Goal: Transaction & Acquisition: Purchase product/service

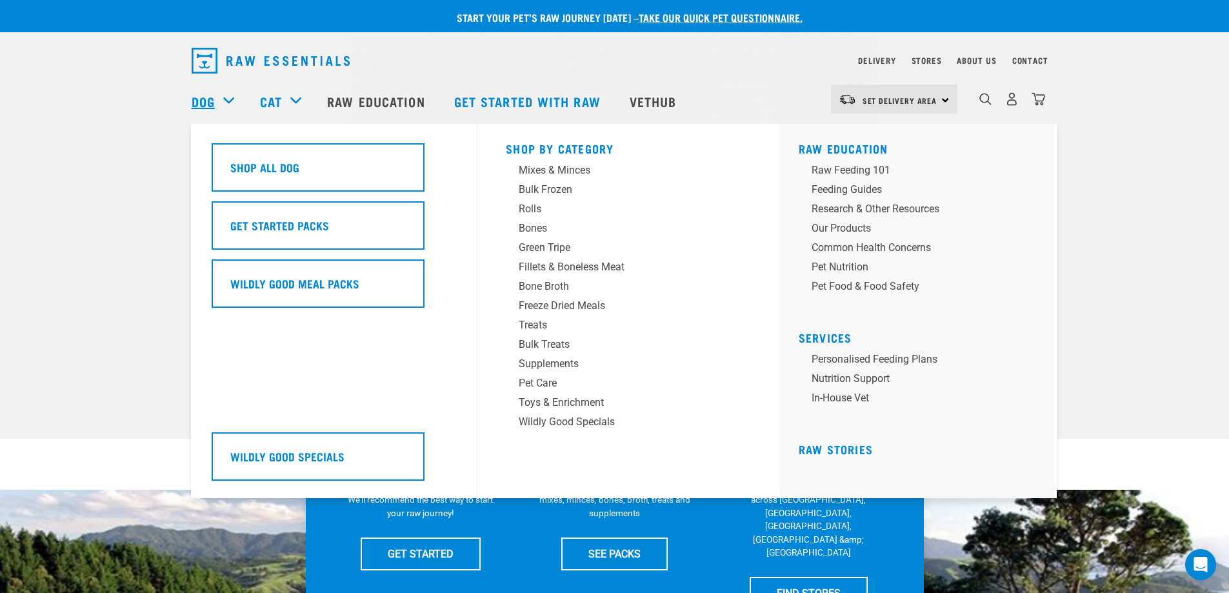
click at [197, 105] on link "Dog" at bounding box center [203, 101] width 23 height 19
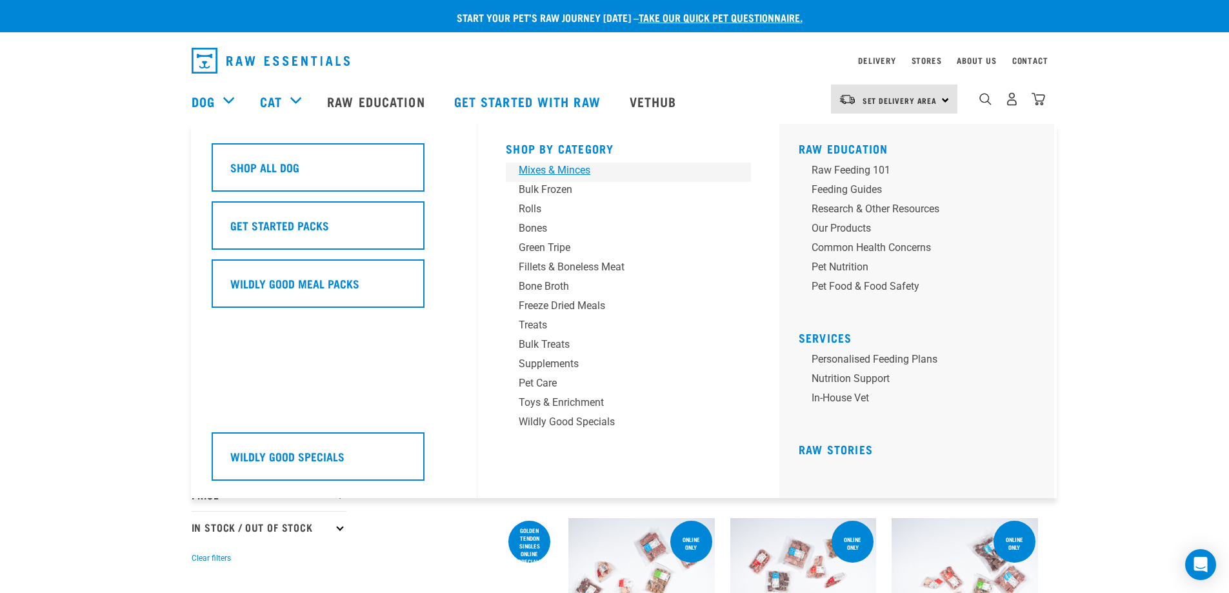
click at [587, 172] on div "Mixes & Minces" at bounding box center [619, 170] width 201 height 15
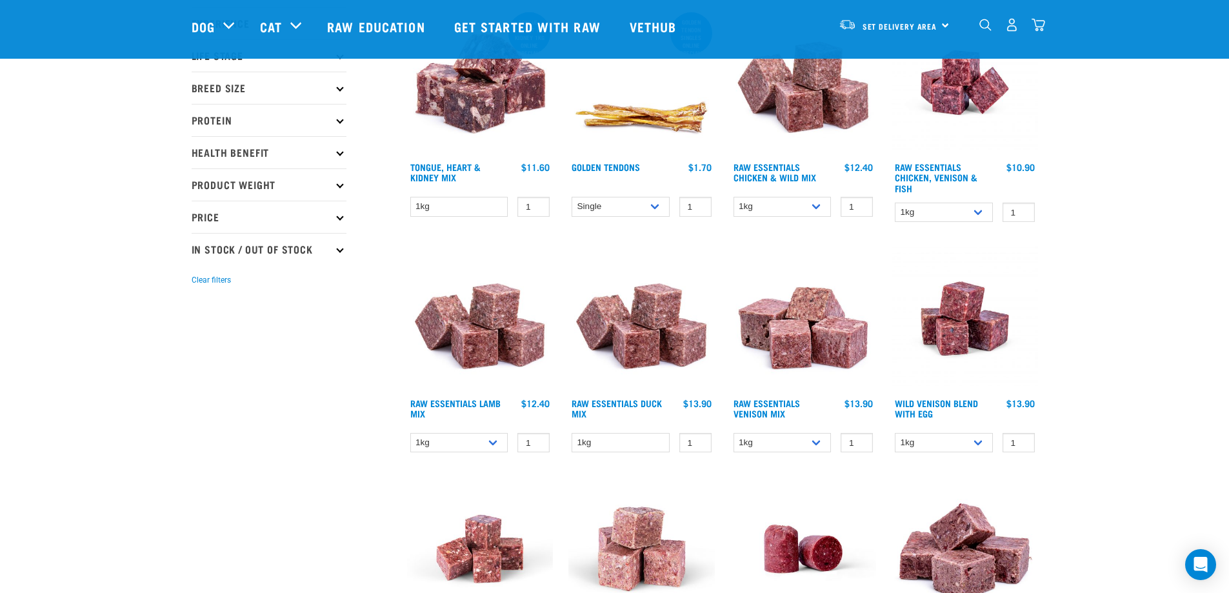
scroll to position [194, 0]
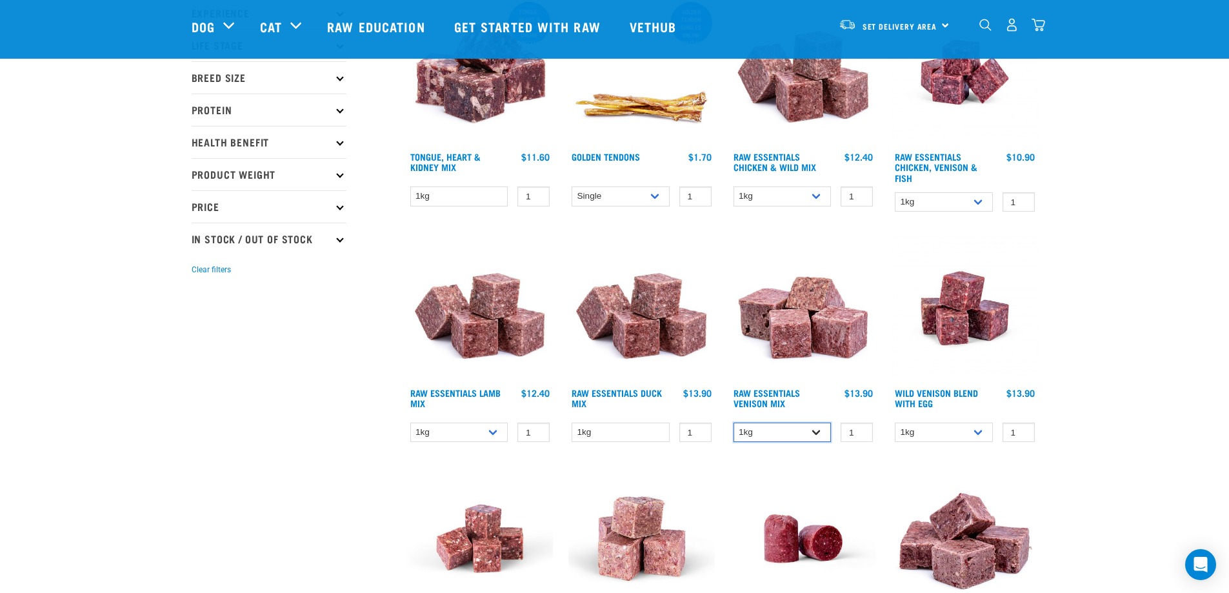
click at [815, 432] on select "1kg 3kg" at bounding box center [783, 433] width 98 height 20
select select "712"
click at [734, 423] on select "1kg 3kg" at bounding box center [783, 433] width 98 height 20
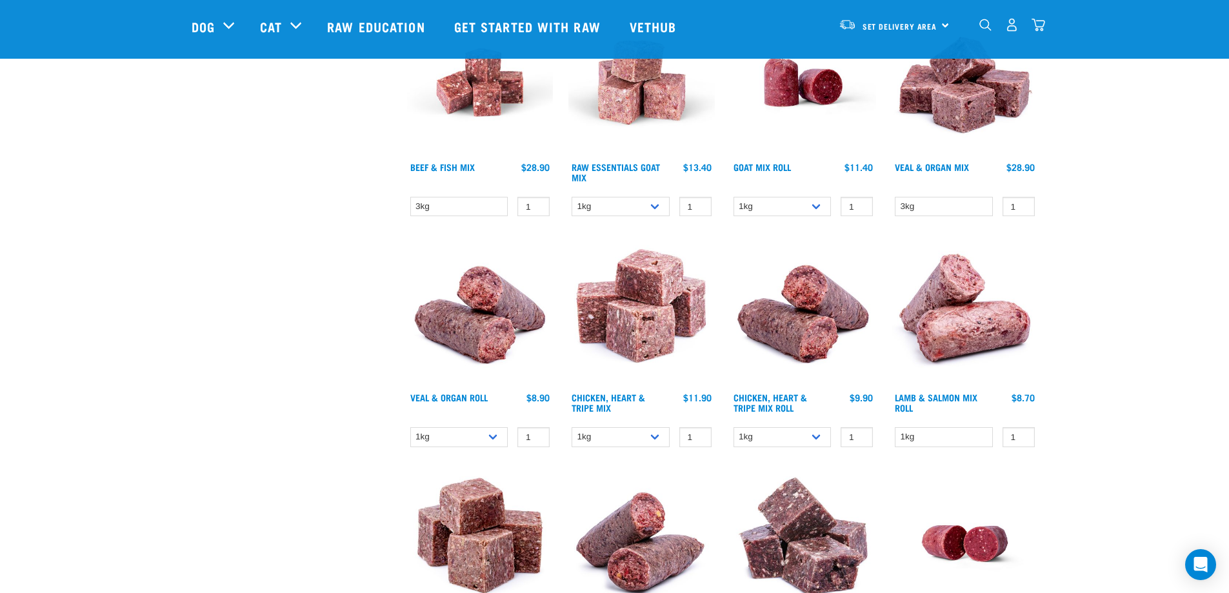
scroll to position [452, 0]
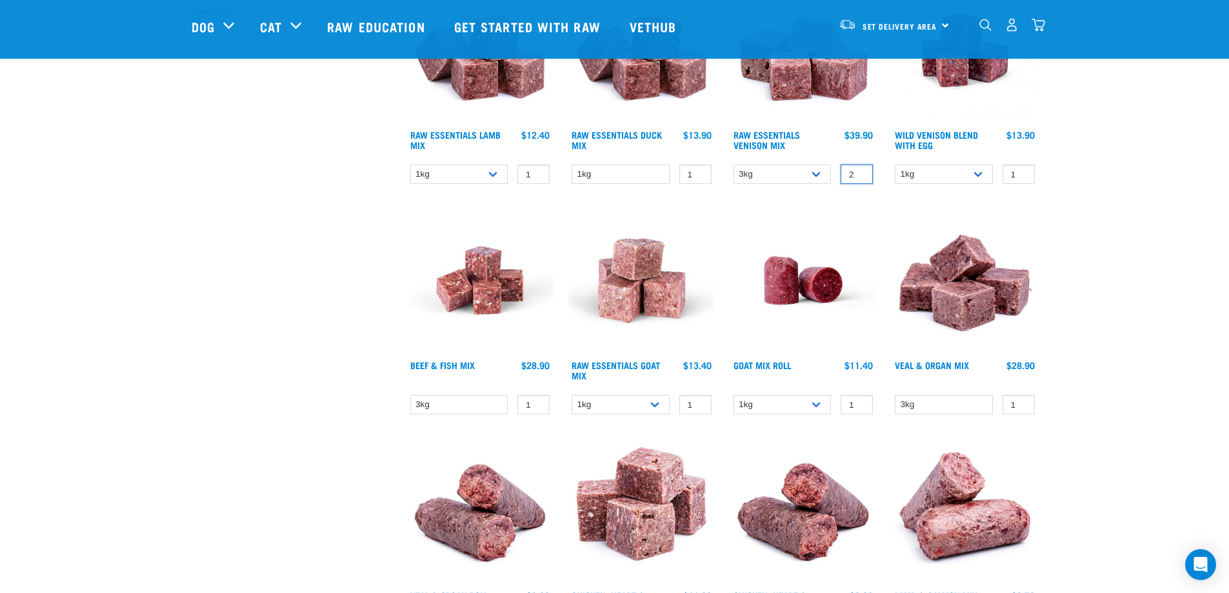
click at [859, 174] on input "2" at bounding box center [857, 175] width 32 height 20
click at [859, 171] on input "3" at bounding box center [857, 175] width 32 height 20
click at [859, 180] on input "3" at bounding box center [857, 175] width 32 height 20
click at [861, 177] on input "2" at bounding box center [857, 175] width 32 height 20
type input "1"
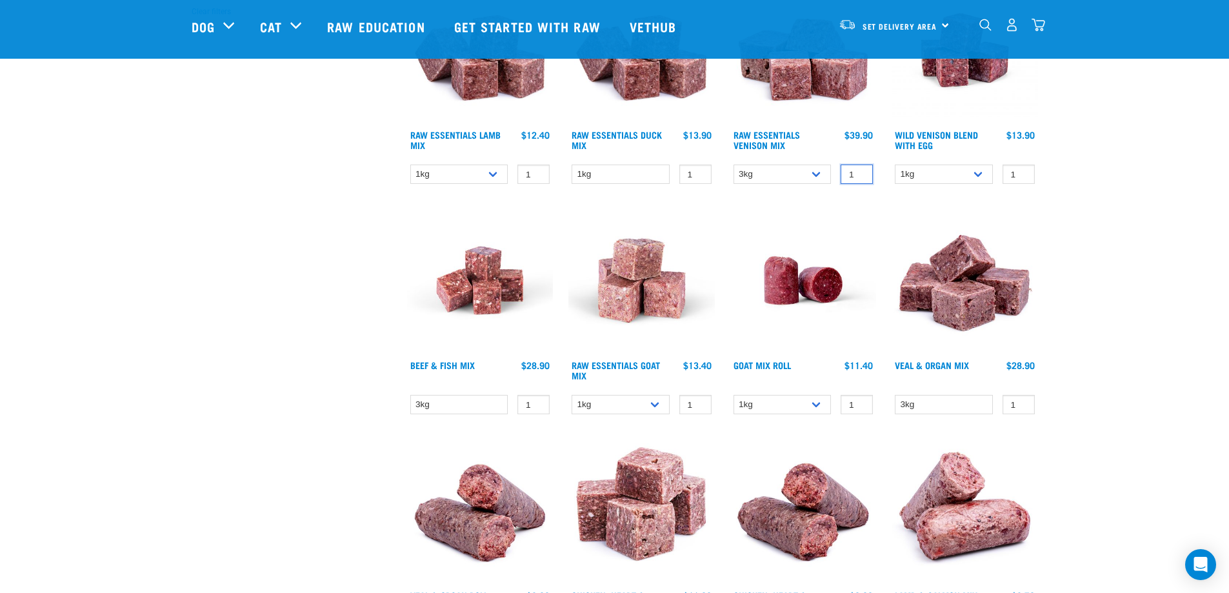
click at [861, 177] on input "1" at bounding box center [857, 175] width 32 height 20
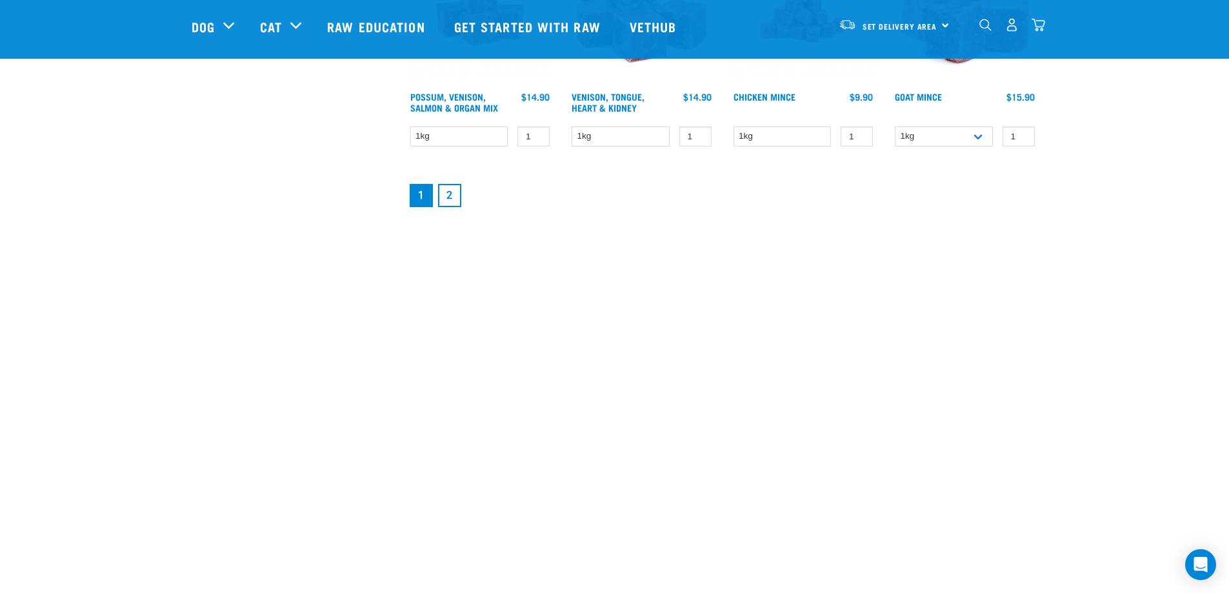
scroll to position [1936, 0]
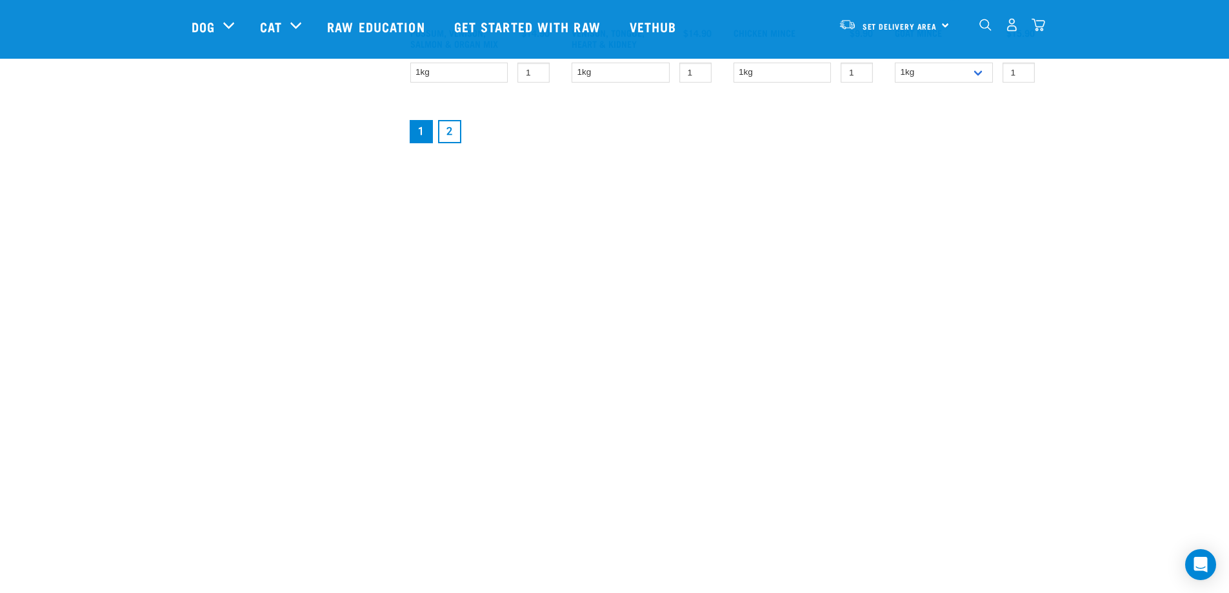
click at [448, 132] on link "2" at bounding box center [449, 131] width 23 height 23
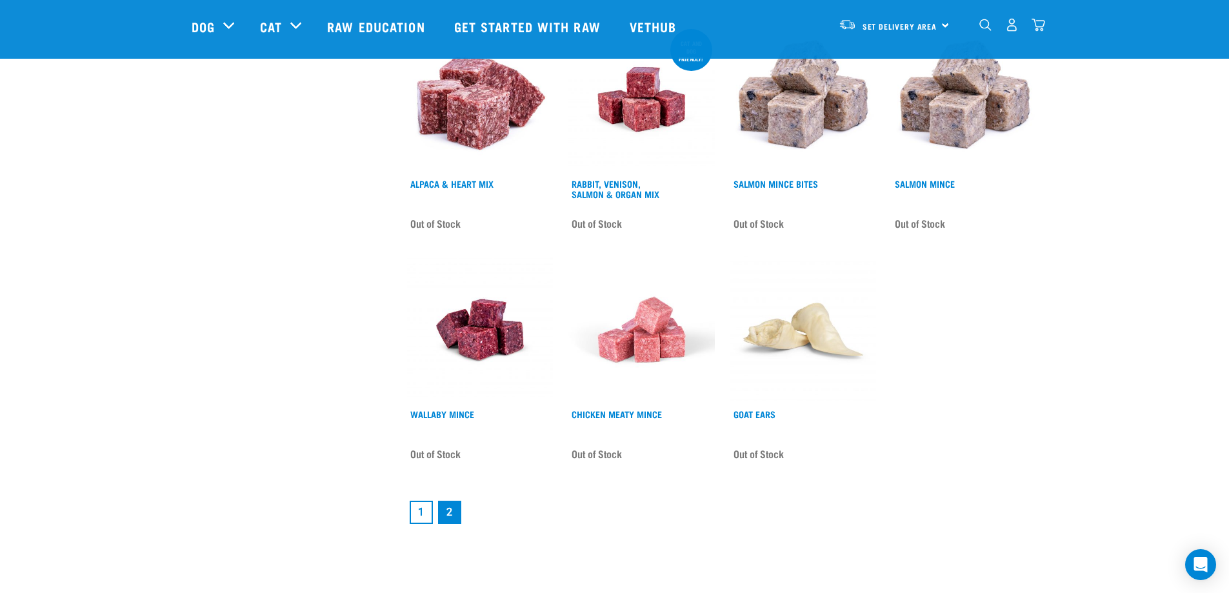
scroll to position [1742, 0]
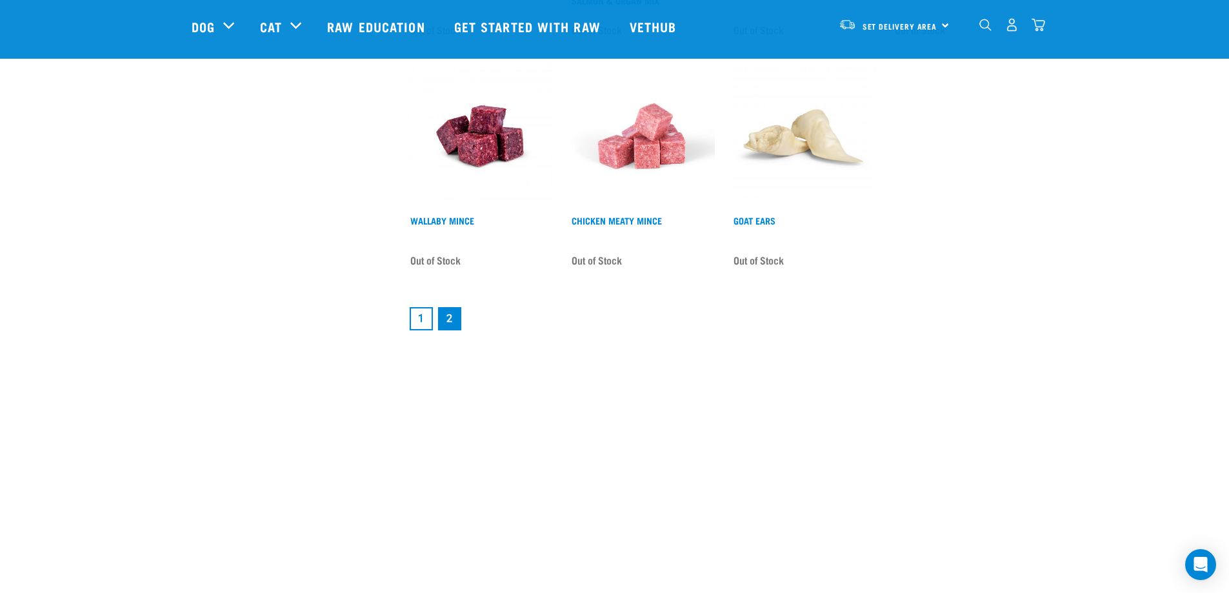
click at [414, 321] on link "1" at bounding box center [421, 318] width 23 height 23
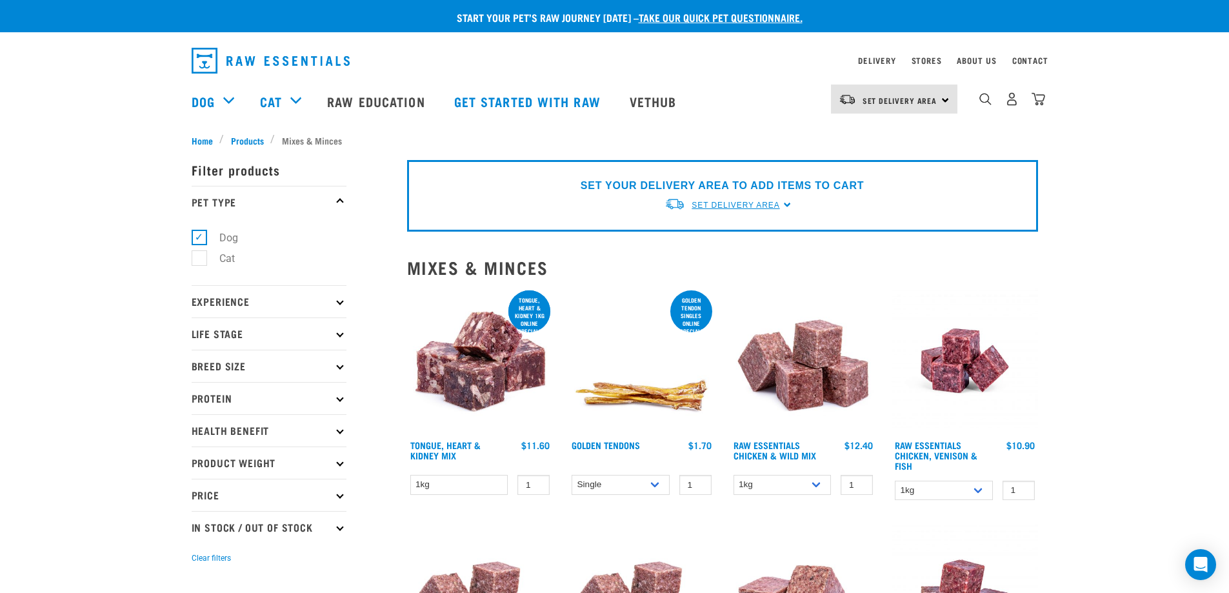
click at [773, 205] on span "Set Delivery Area" at bounding box center [736, 205] width 88 height 9
click at [726, 232] on link "[GEOGRAPHIC_DATA]" at bounding box center [729, 235] width 128 height 21
click at [771, 208] on span "Set Delivery Area" at bounding box center [736, 205] width 88 height 9
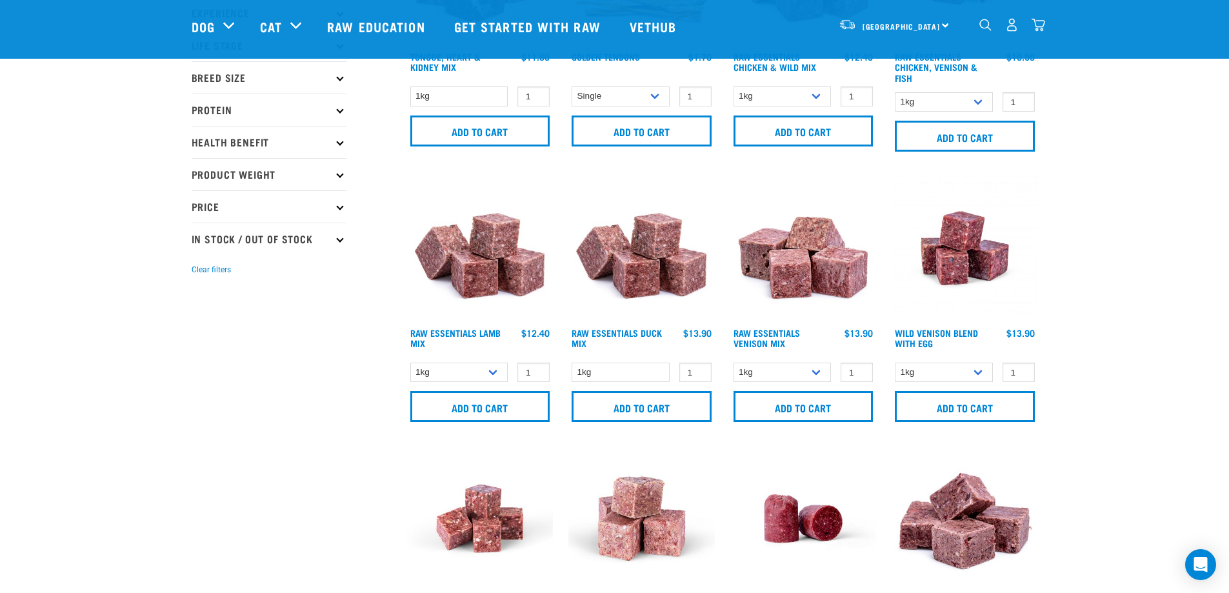
scroll to position [258, 0]
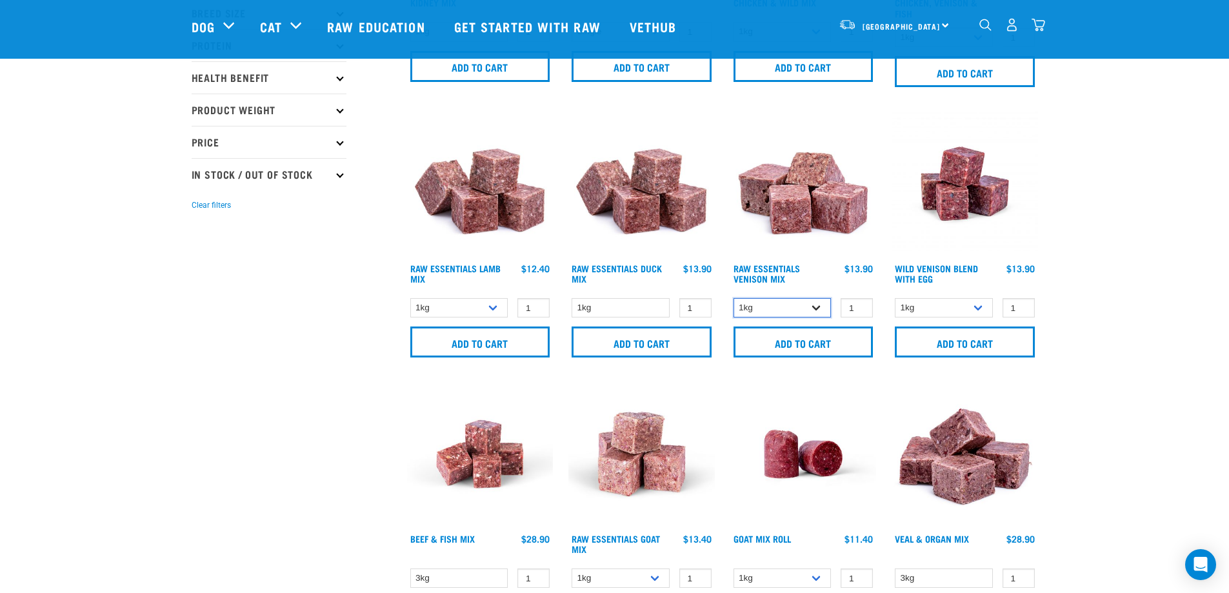
click at [820, 308] on select "1kg 3kg" at bounding box center [783, 308] width 98 height 20
select select "712"
click at [734, 298] on select "1kg 3kg" at bounding box center [783, 308] width 98 height 20
click at [814, 345] on input "Add to cart" at bounding box center [804, 342] width 140 height 31
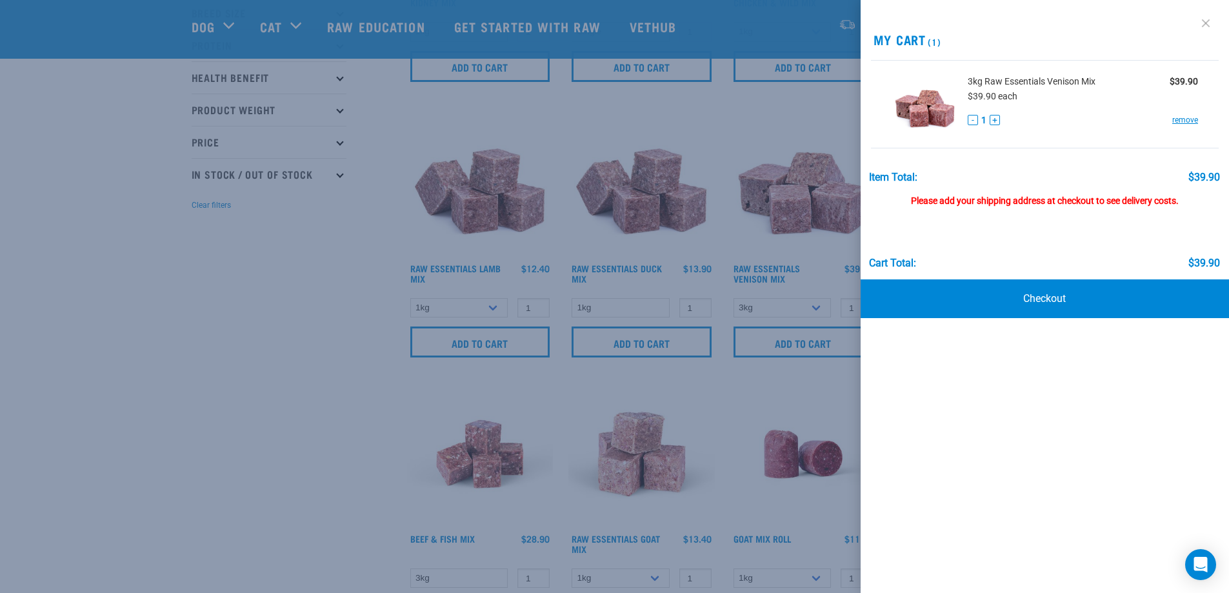
click at [1202, 23] on link at bounding box center [1206, 23] width 21 height 21
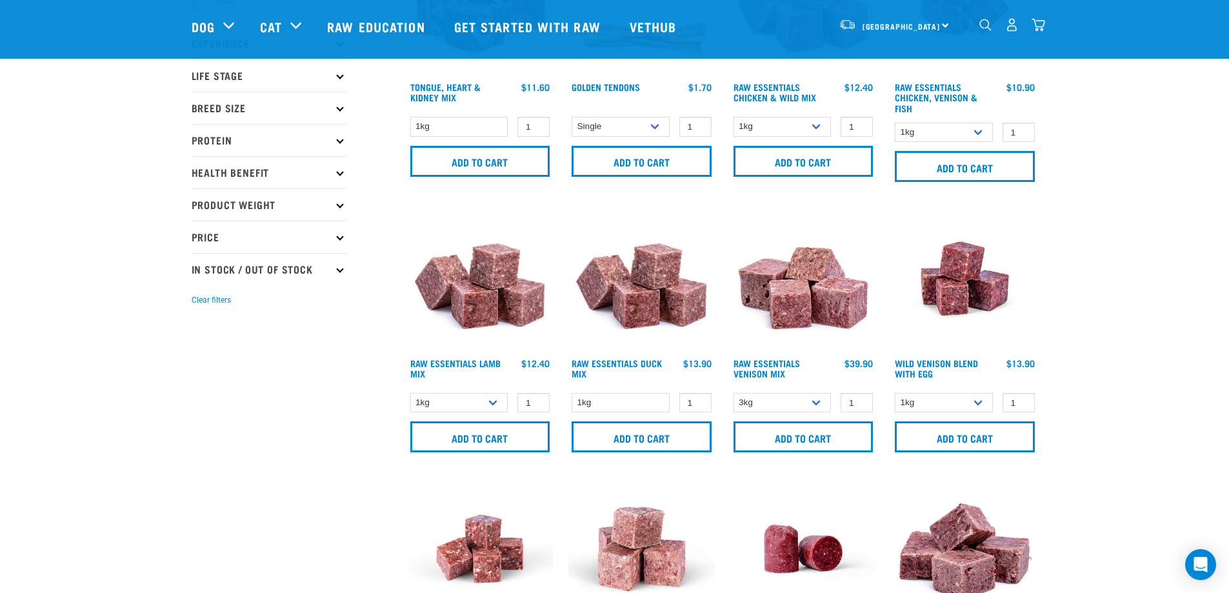
scroll to position [65, 0]
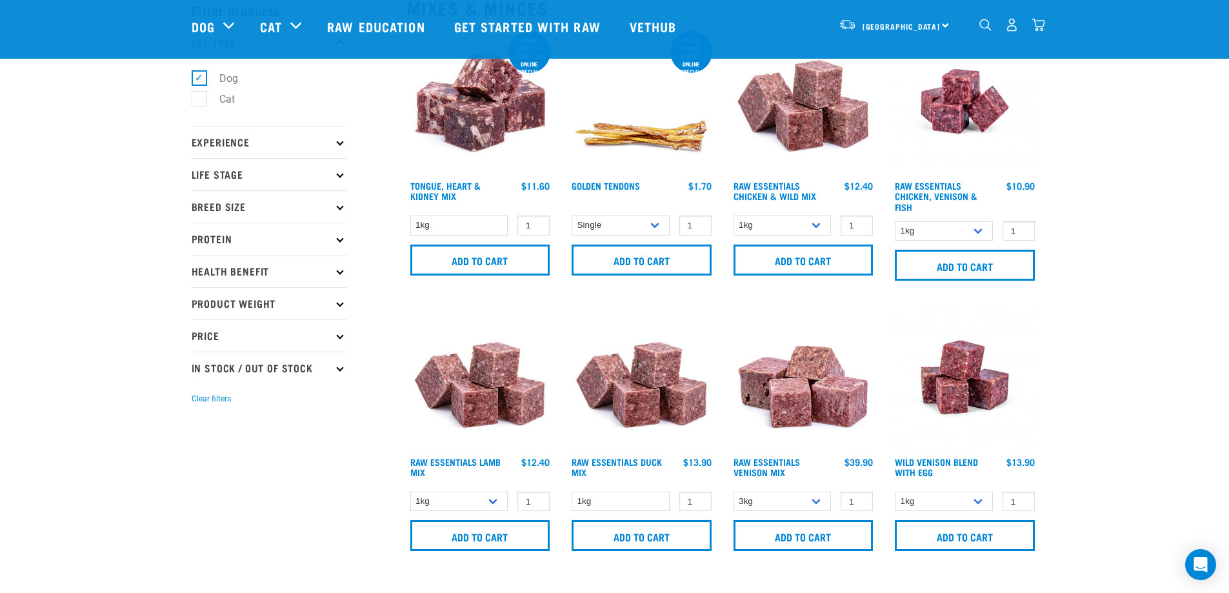
click at [1039, 23] on img "dropdown navigation" at bounding box center [1039, 25] width 14 height 14
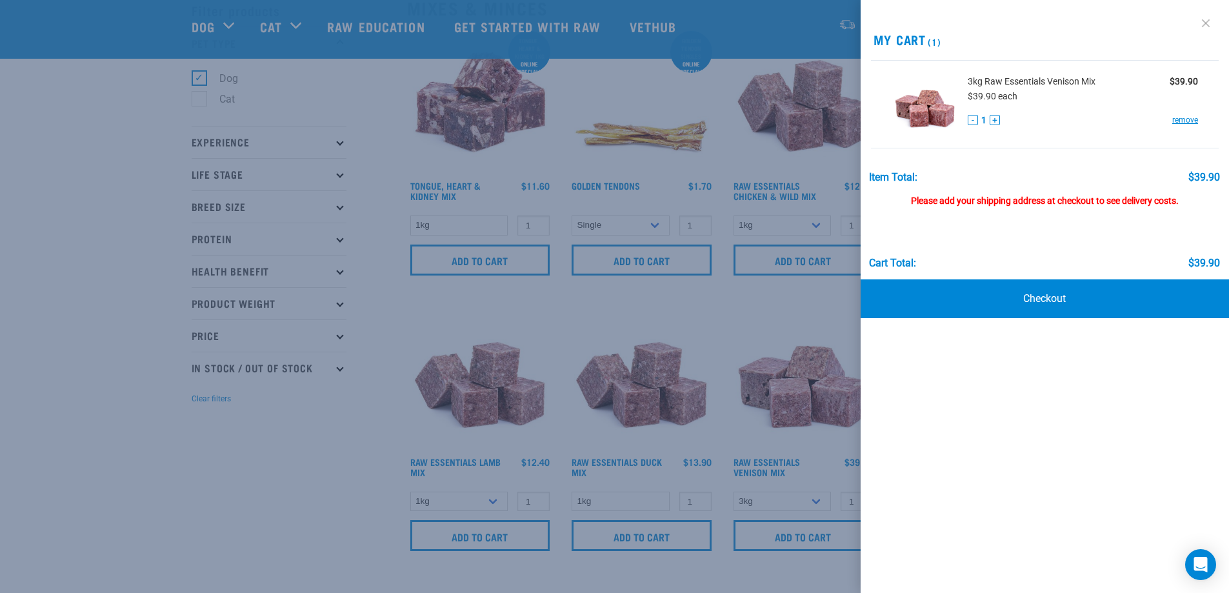
click at [1199, 26] on link at bounding box center [1206, 23] width 21 height 21
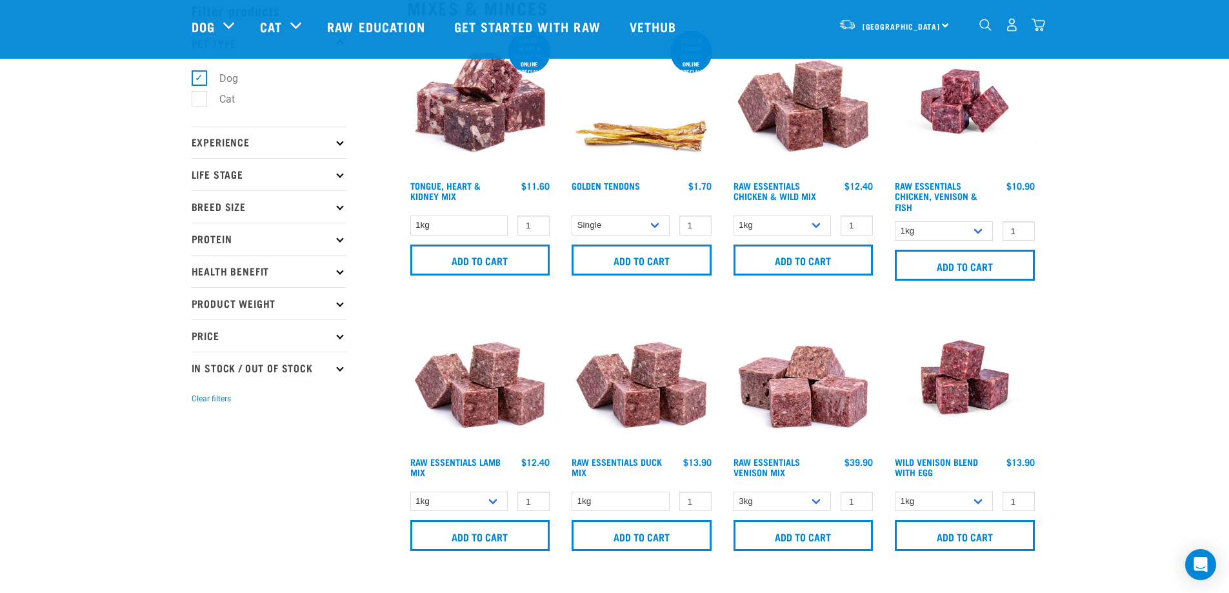
click at [335, 337] on p "Price" at bounding box center [269, 335] width 155 height 32
click at [203, 434] on label "Over $100" at bounding box center [235, 434] width 72 height 16
click at [200, 434] on input "Over $100" at bounding box center [196, 432] width 8 height 8
checkbox input "true"
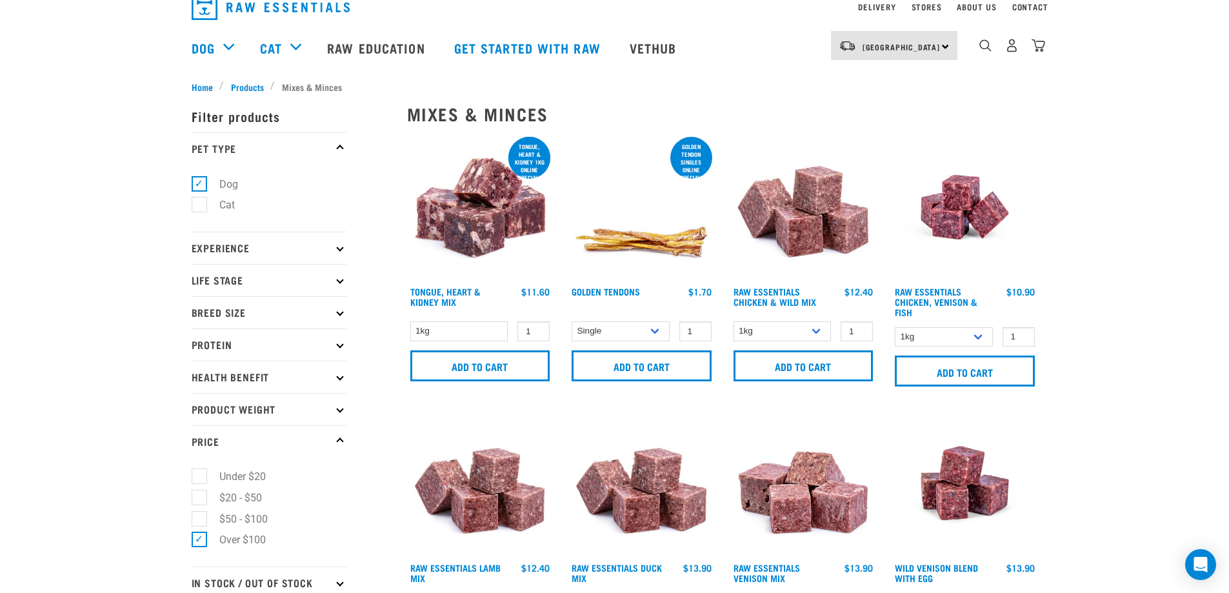
scroll to position [258, 0]
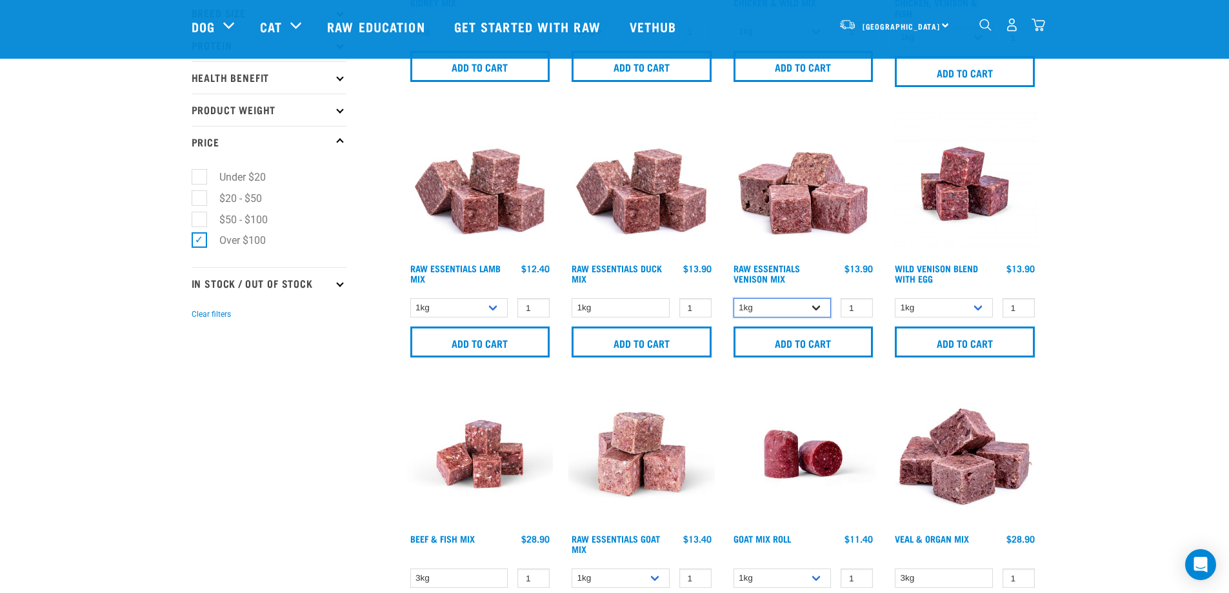
click at [812, 308] on select "1kg 3kg" at bounding box center [783, 308] width 98 height 20
